Goal: Task Accomplishment & Management: Complete application form

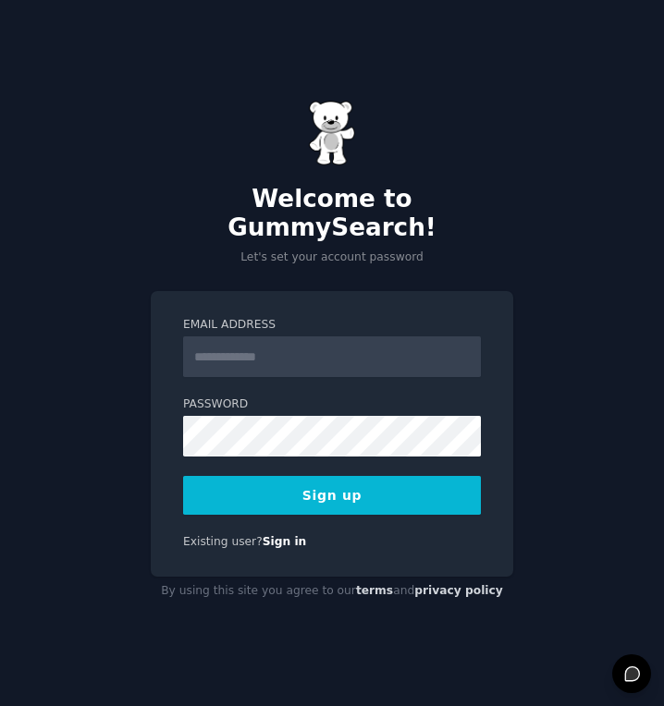
type input "**********"
click at [401, 484] on button "Sign up" at bounding box center [332, 495] width 298 height 39
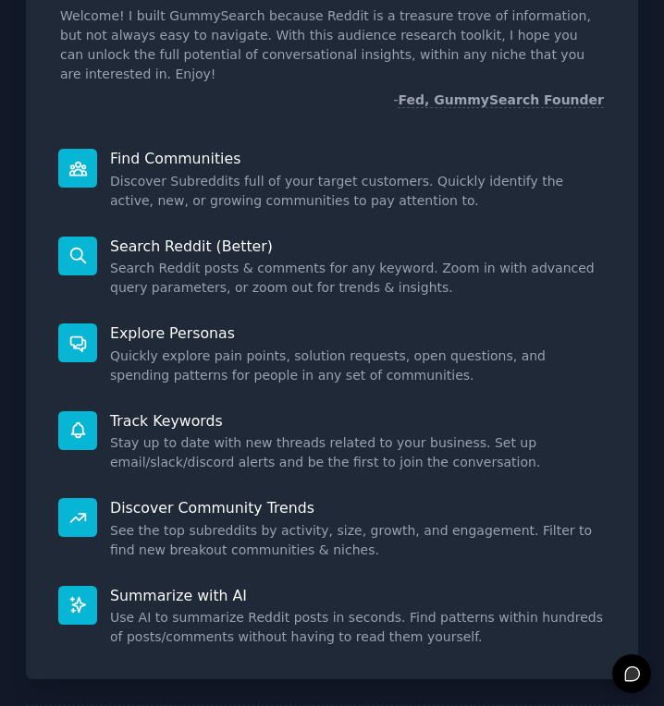
scroll to position [185, 0]
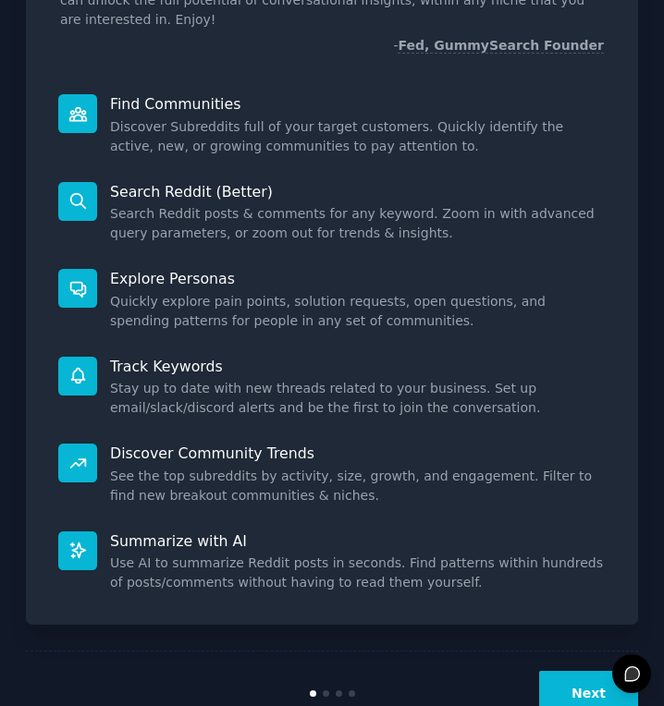
click at [590, 680] on button "Next" at bounding box center [588, 693] width 99 height 45
